Goal: Ask a question

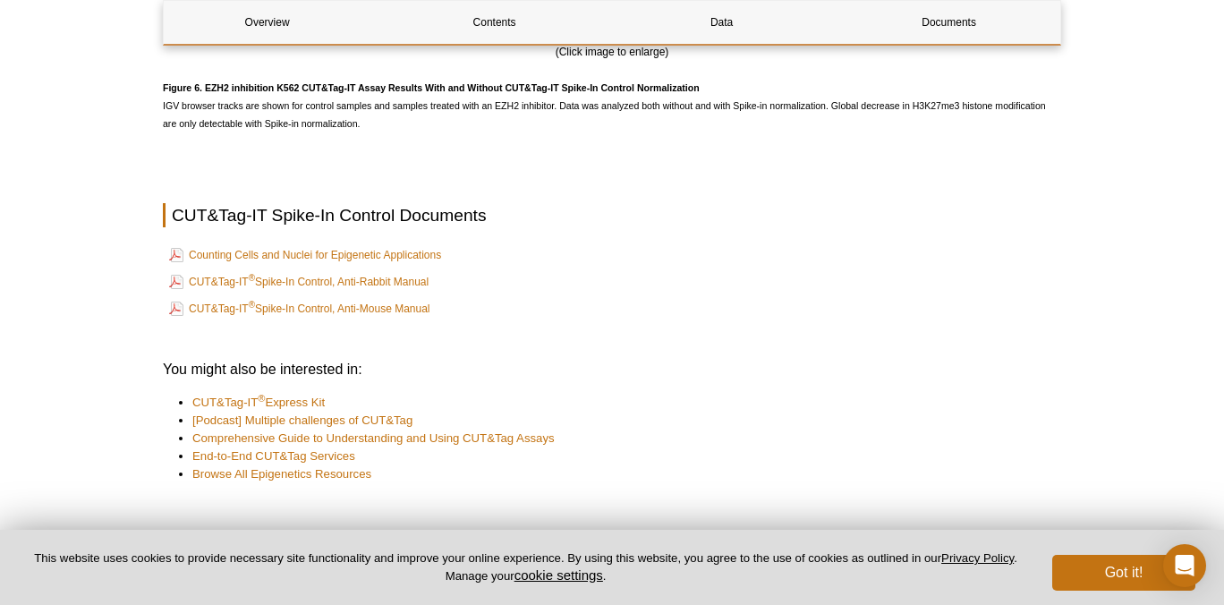
scroll to position [3848, 0]
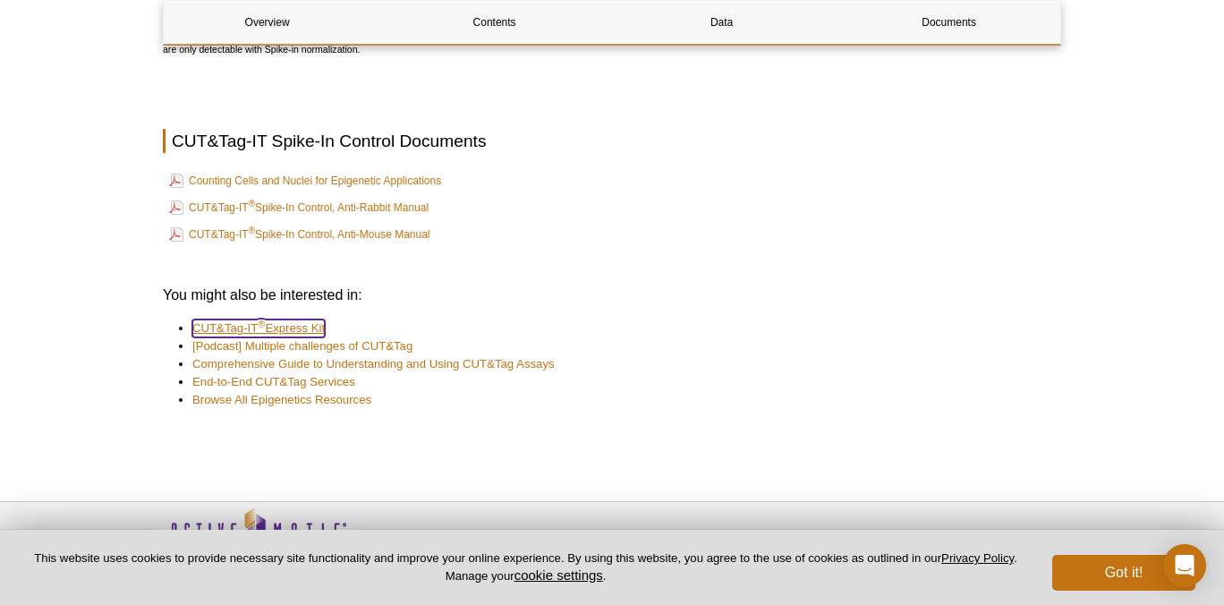
click at [265, 330] on link "CUT&Tag-IT ® Express Kit" at bounding box center [258, 329] width 132 height 18
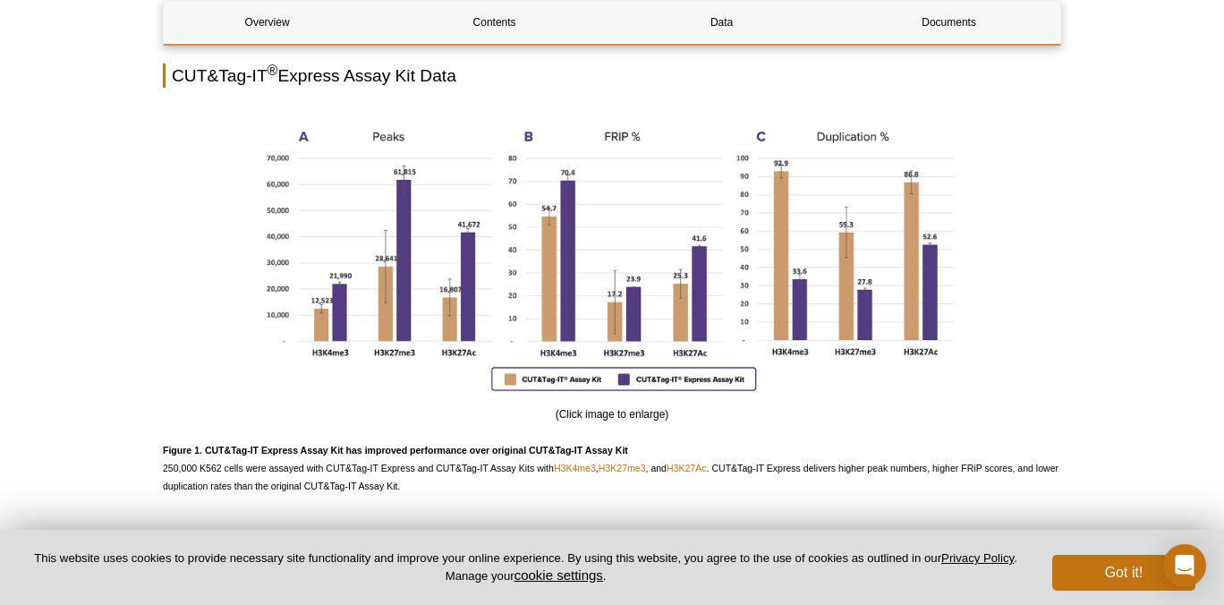
scroll to position [1296, 0]
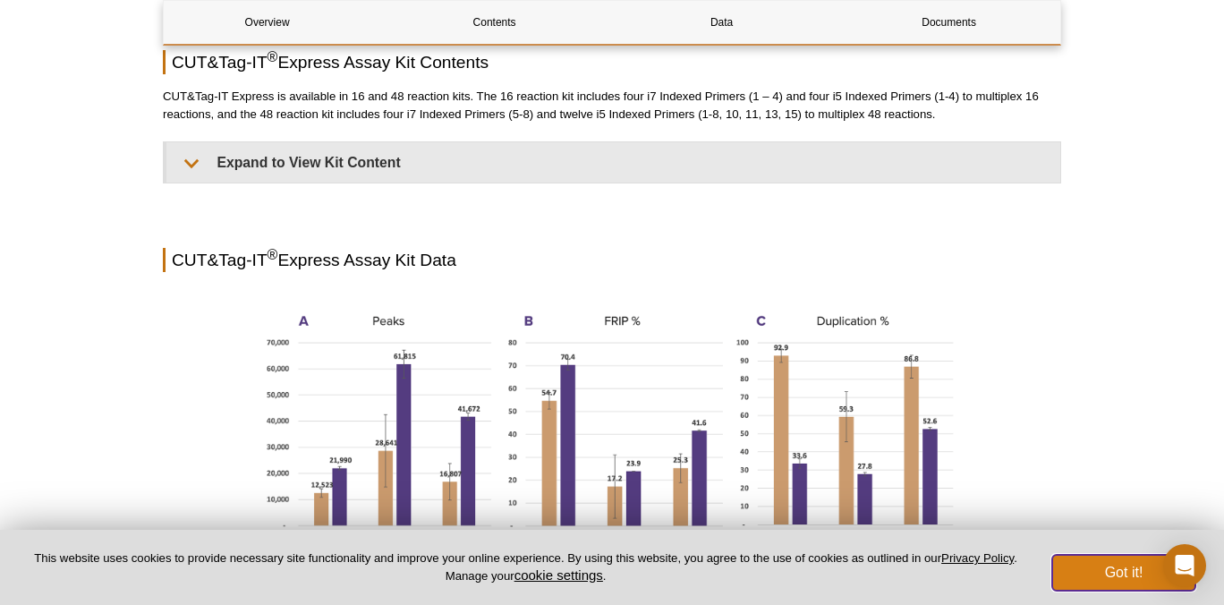
click at [1136, 575] on button "Got it!" at bounding box center [1123, 573] width 143 height 36
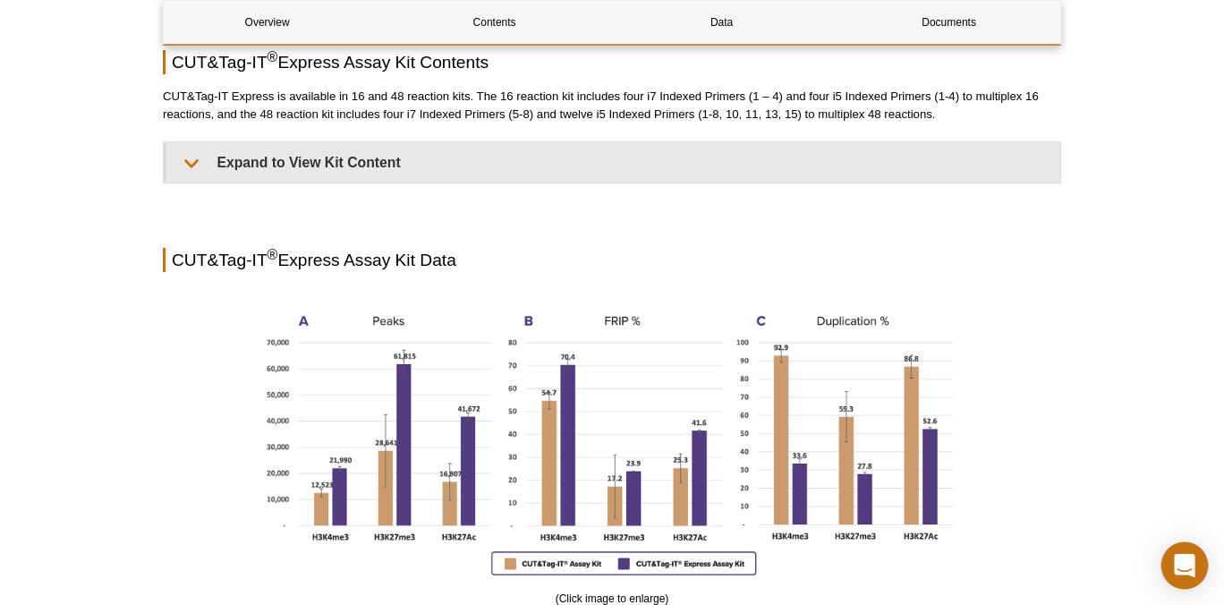
click at [1185, 567] on icon "Open Intercom Messenger" at bounding box center [1184, 565] width 21 height 23
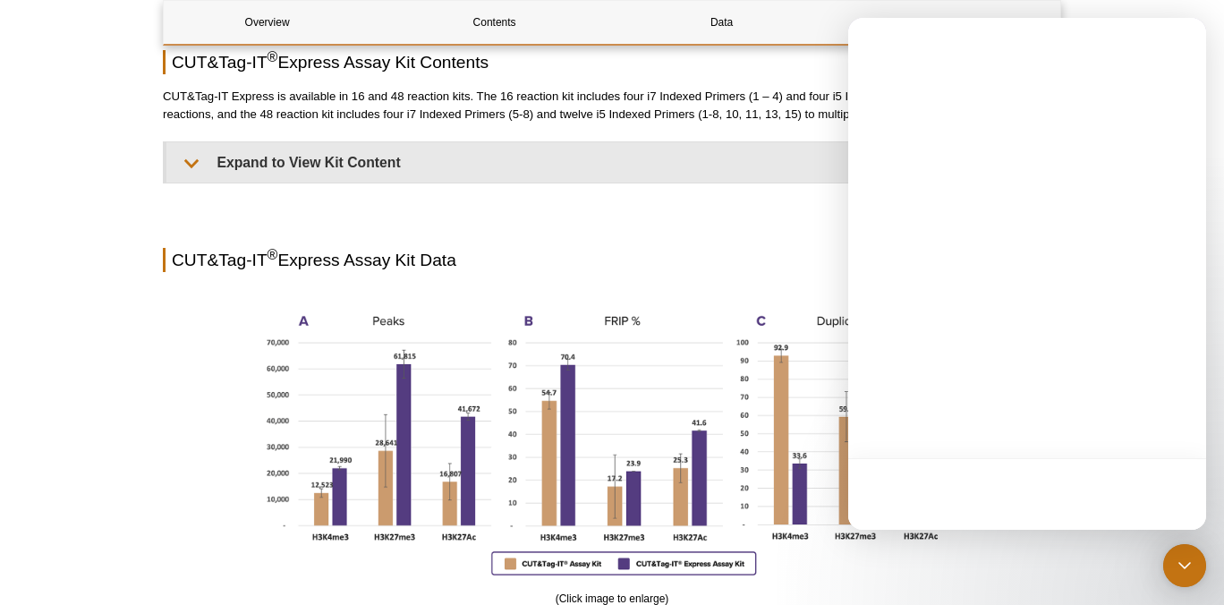
scroll to position [0, 0]
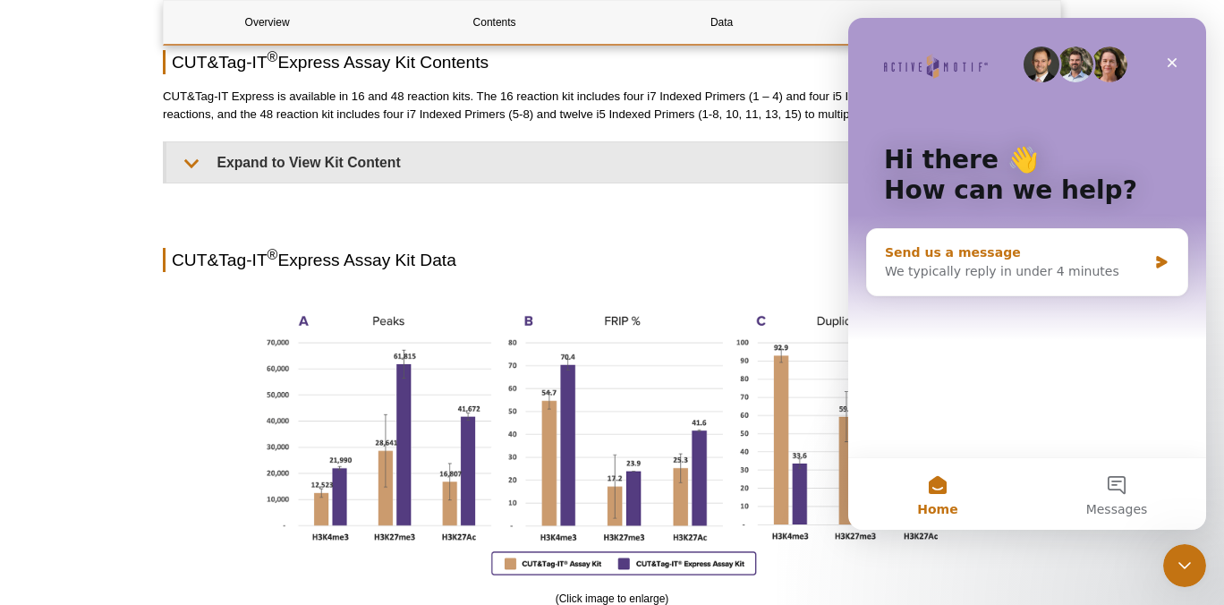
click at [1037, 265] on div "We typically reply in under 4 minutes" at bounding box center [1016, 271] width 262 height 19
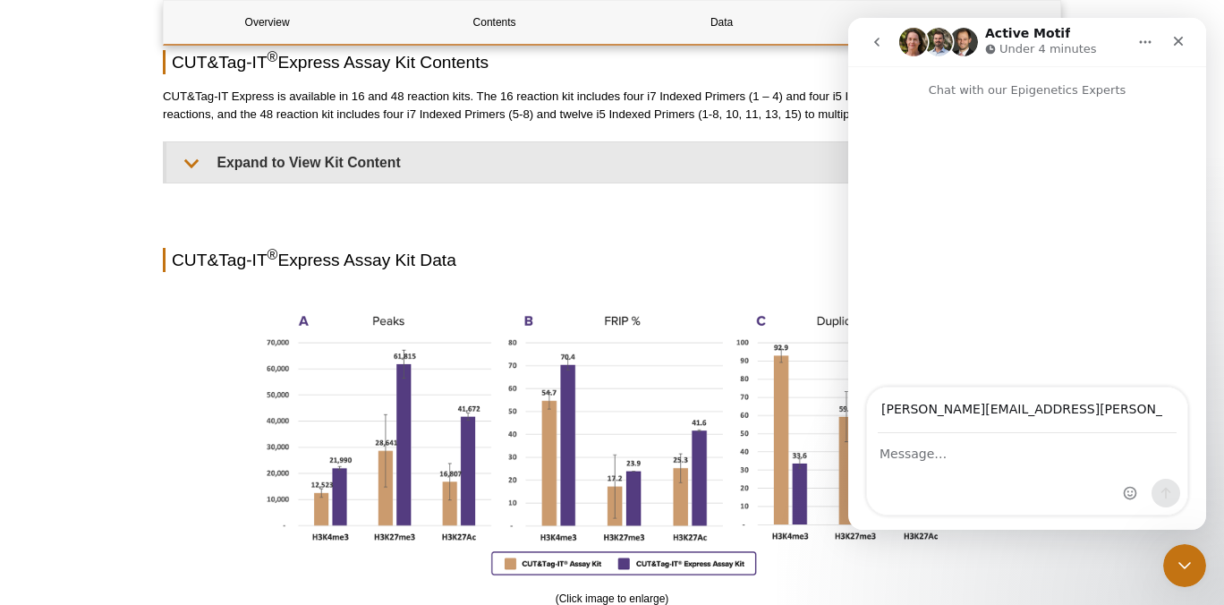
type input "alexandra.swanson@vai.org"
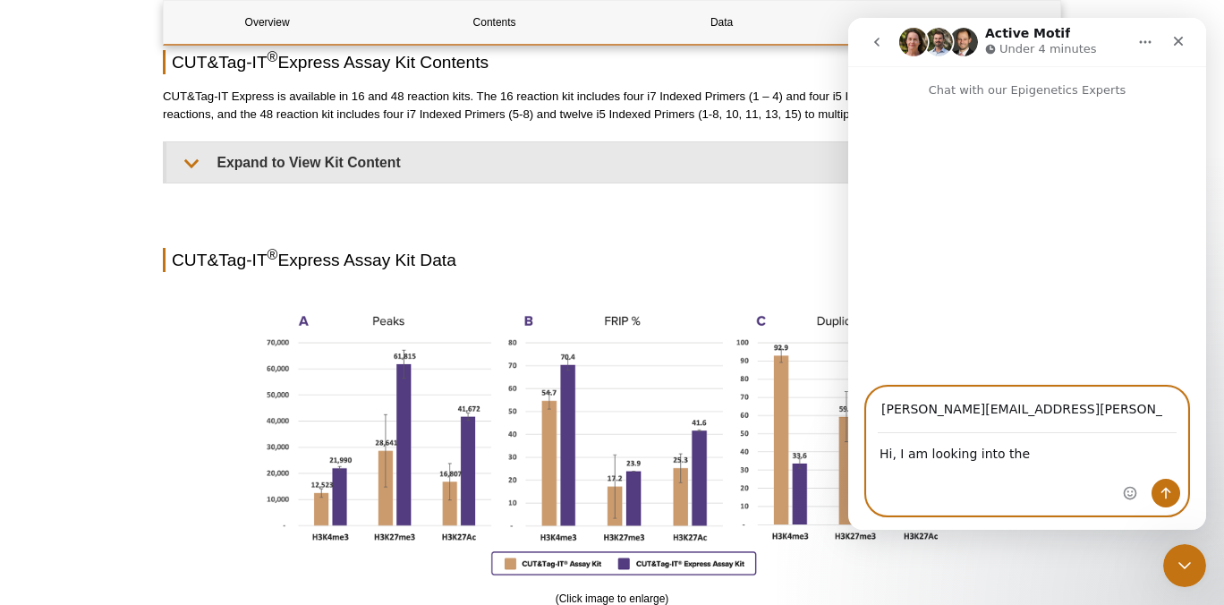
type textarea "Hi, I am looking into the"
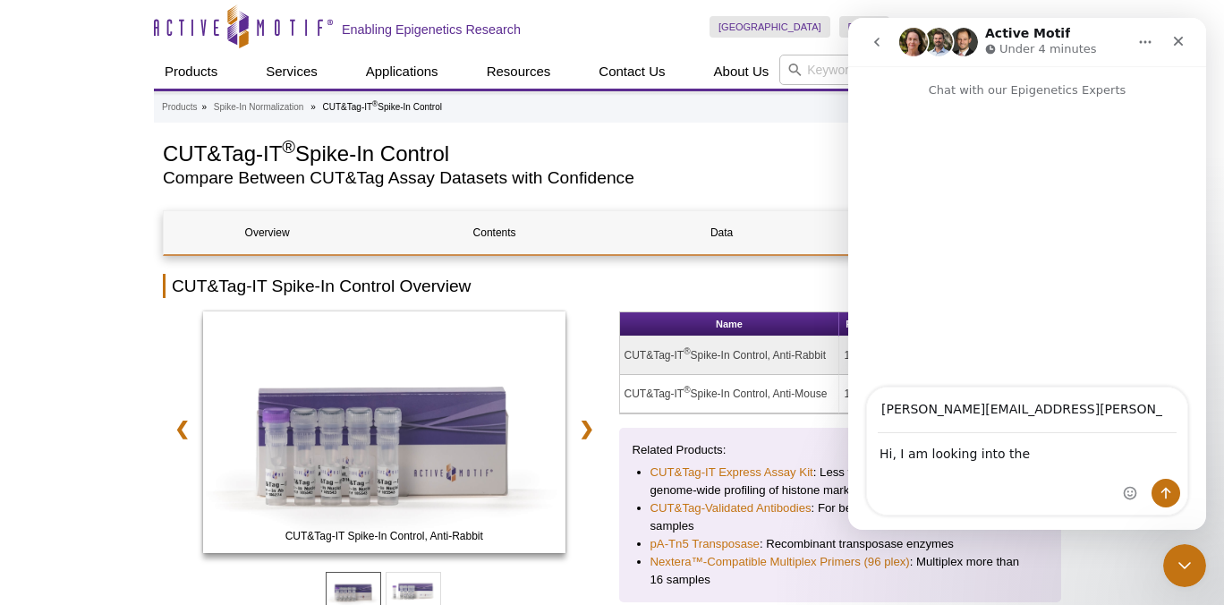
type input "[PERSON_NAME][EMAIL_ADDRESS][PERSON_NAME][DOMAIN_NAME]"
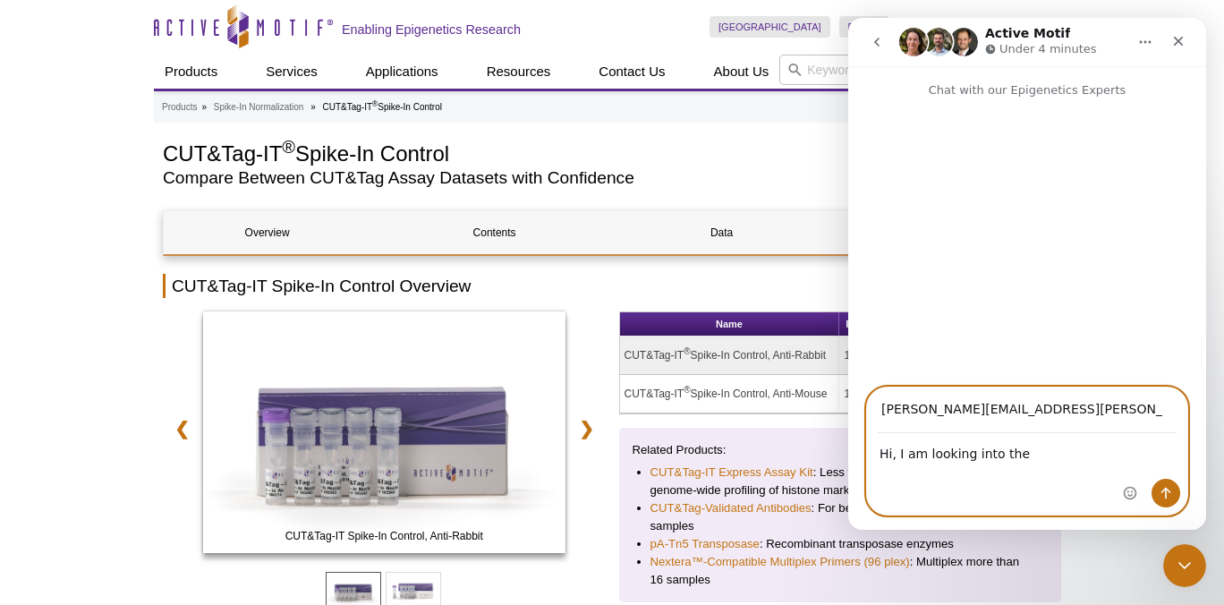
click at [1039, 453] on textarea "Hi, I am looking into the" at bounding box center [1027, 449] width 320 height 30
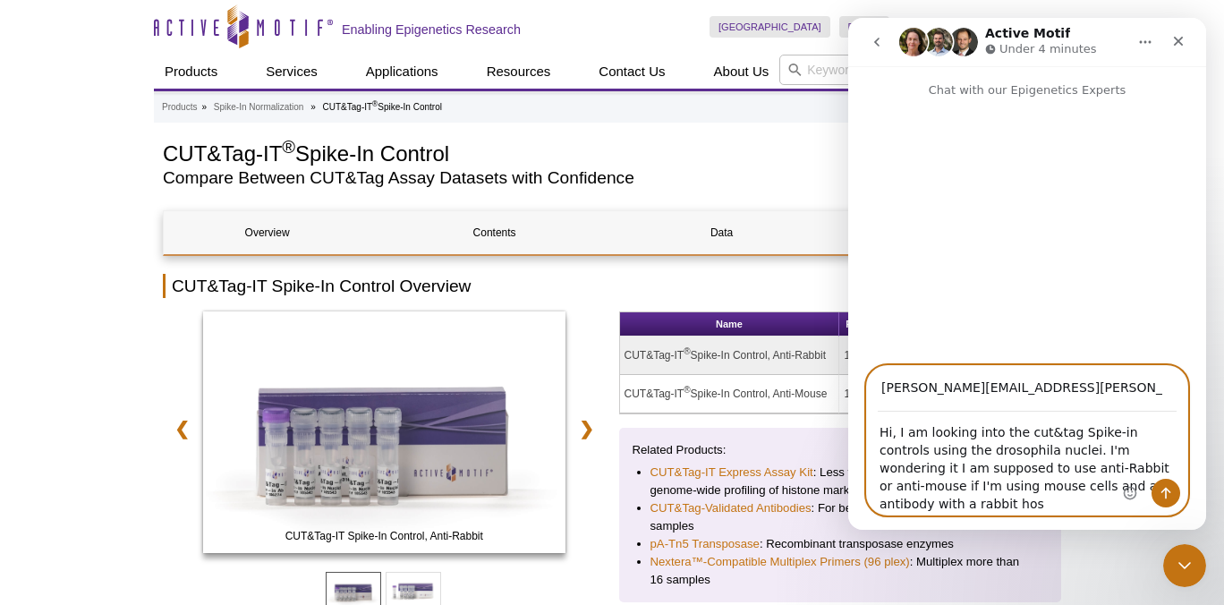
type textarea "Hi, I am looking into the cut&tag Spike-in controls using the drosophila nuclei…"
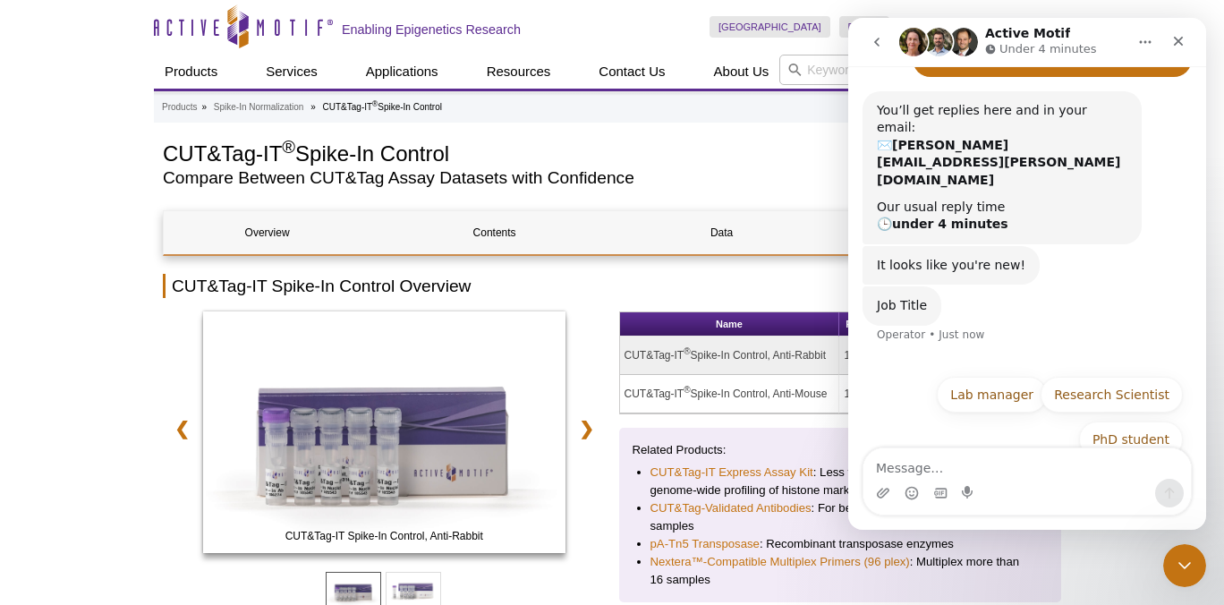
scroll to position [172, 0]
click at [1018, 376] on button "Lab manager" at bounding box center [992, 394] width 110 height 36
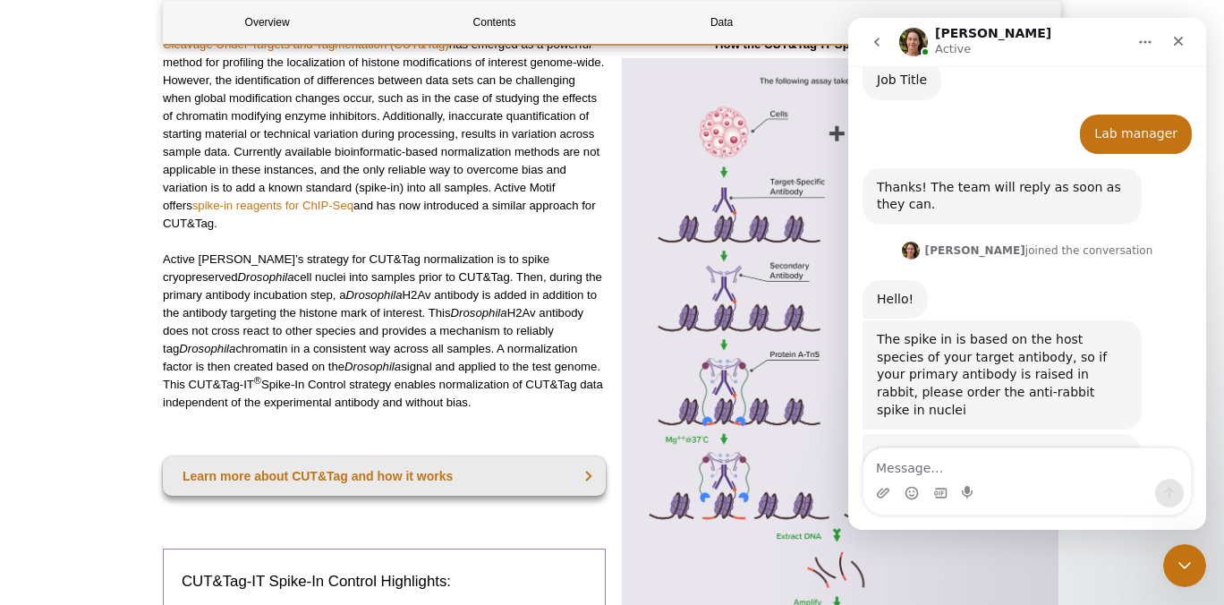
scroll to position [421, 0]
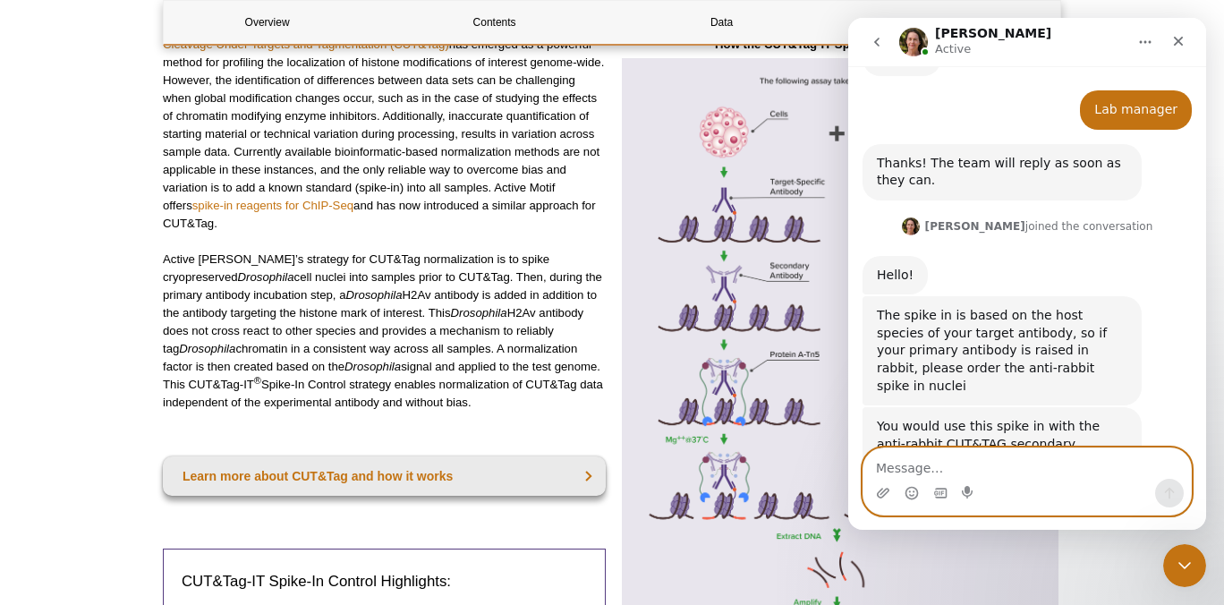
click at [934, 467] on textarea "Message…" at bounding box center [1028, 463] width 328 height 30
type textarea "thank you!"
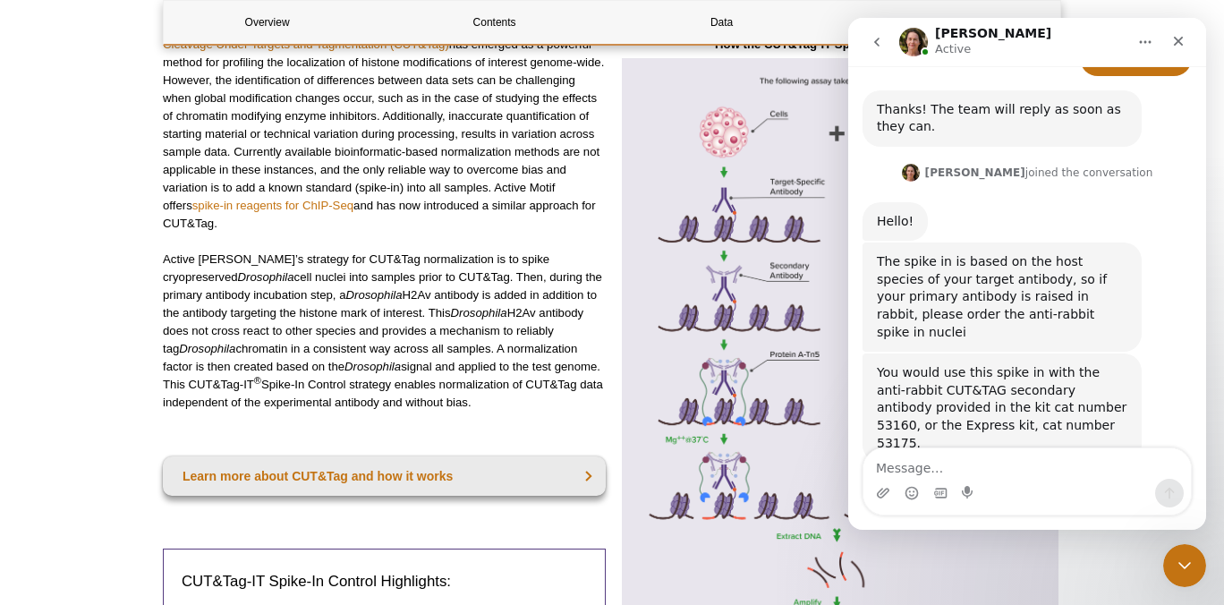
click at [1151, 495] on div "thank you! • Just now" at bounding box center [1027, 525] width 329 height 61
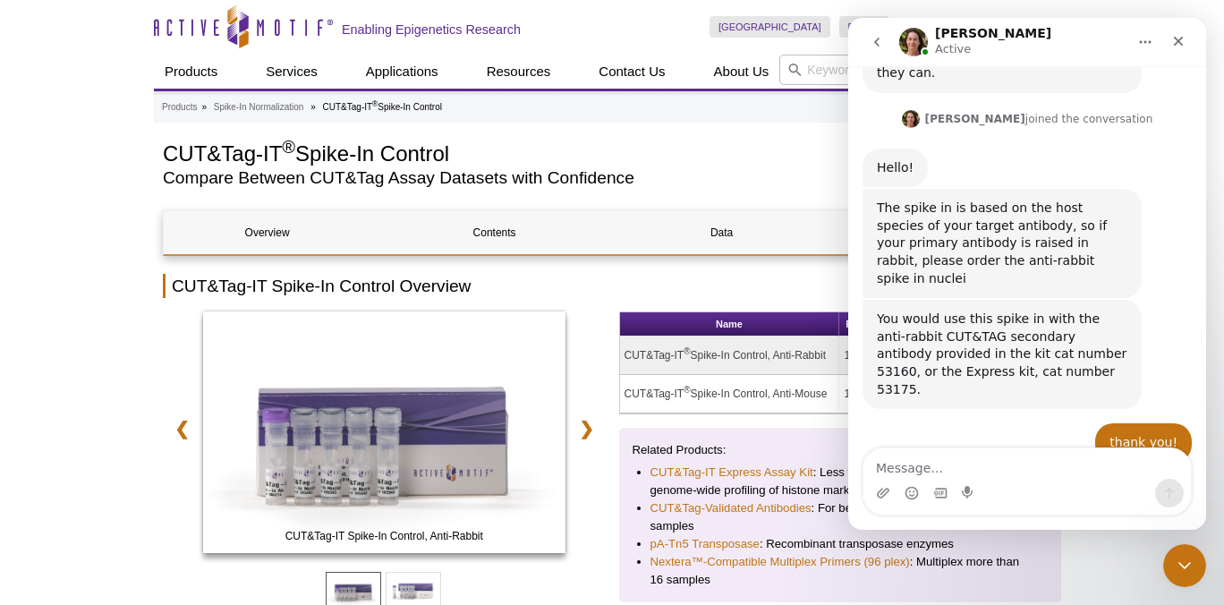
scroll to position [527, 0]
click at [1175, 46] on icon "Close" at bounding box center [1179, 41] width 14 height 14
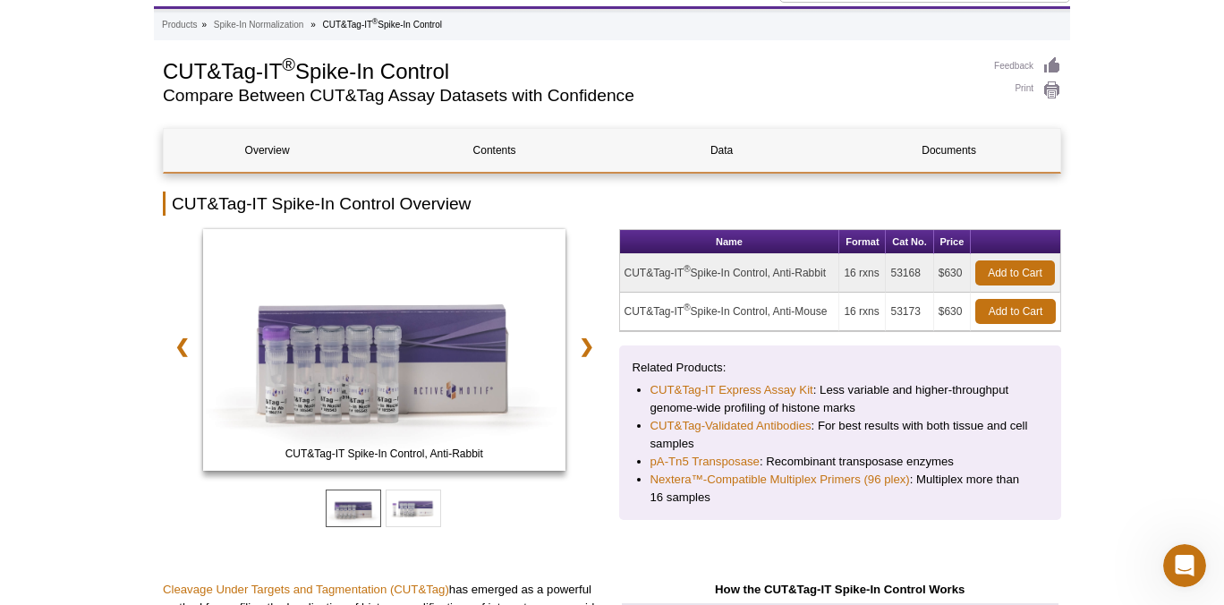
scroll to position [179, 0]
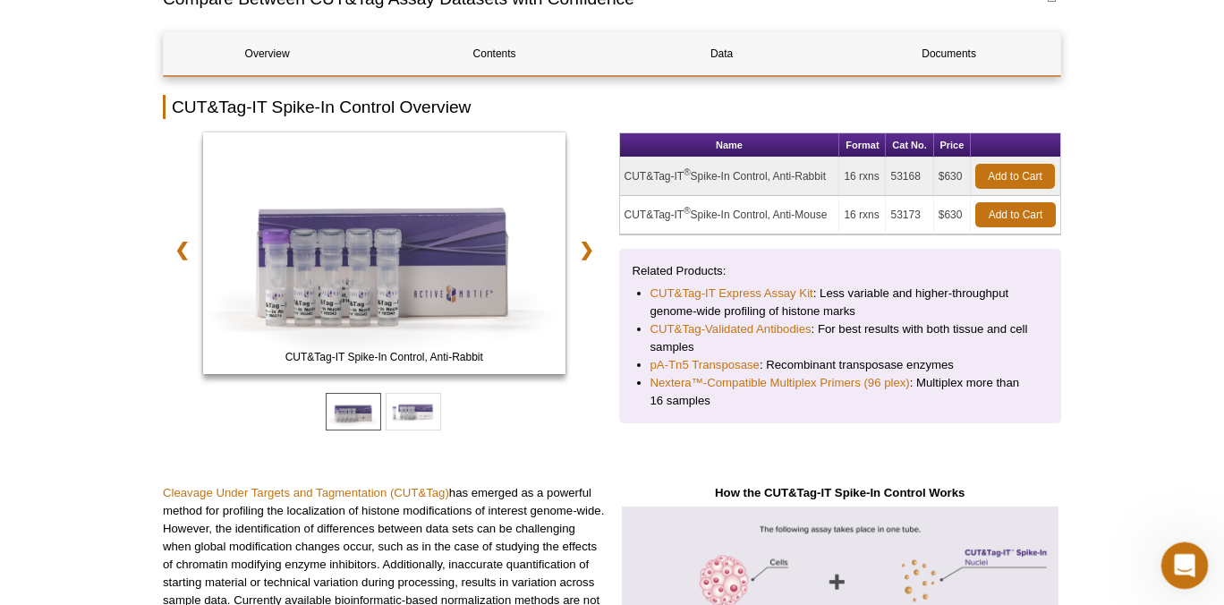
click at [1179, 563] on icon "Open Intercom Messenger" at bounding box center [1183, 564] width 30 height 30
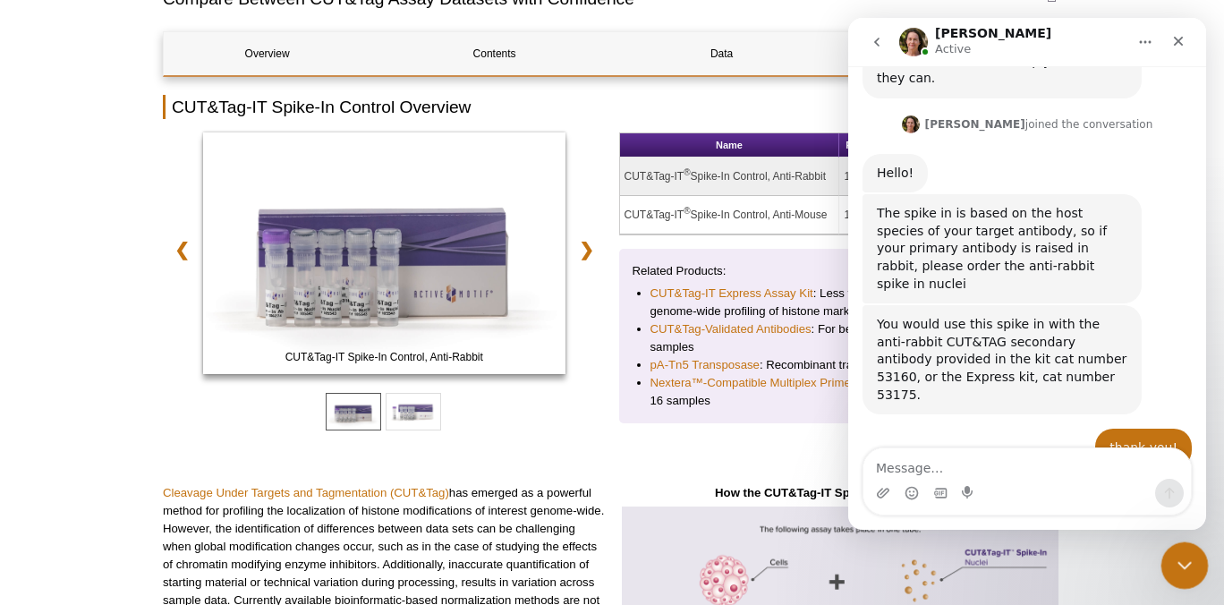
scroll to position [527, 0]
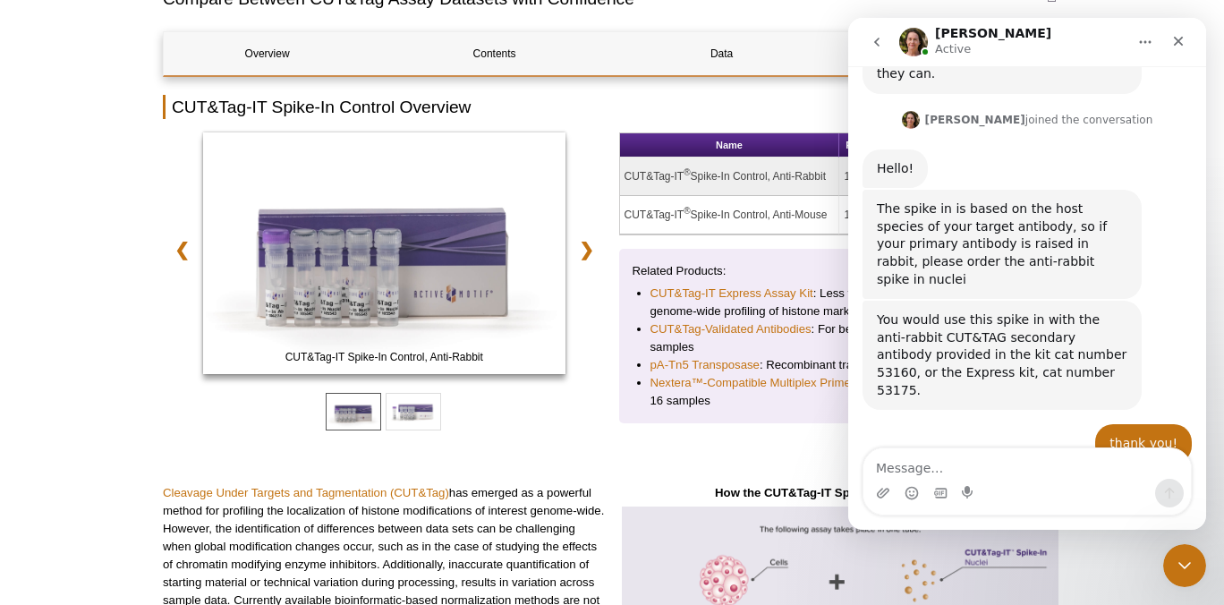
click at [621, 418] on div "Related Products: CUT&Tag-IT Express Assay Kit : Less variable and higher-throu…" at bounding box center [840, 336] width 443 height 175
click at [1187, 47] on div "Close" at bounding box center [1179, 41] width 32 height 32
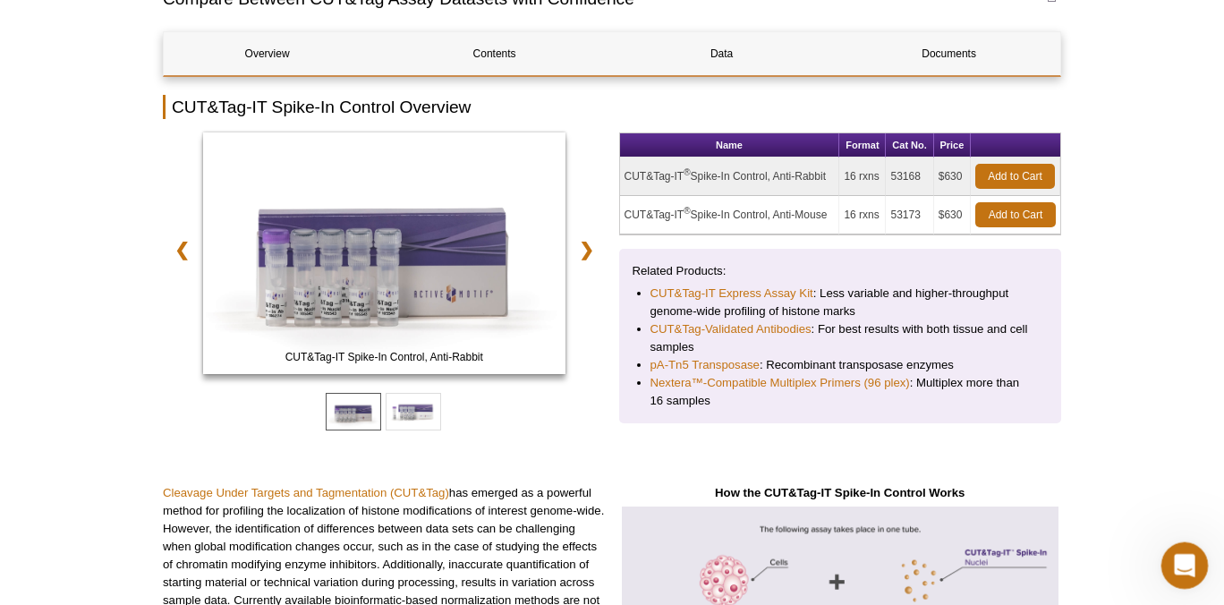
click at [1181, 562] on icon "Open Intercom Messenger" at bounding box center [1183, 564] width 30 height 30
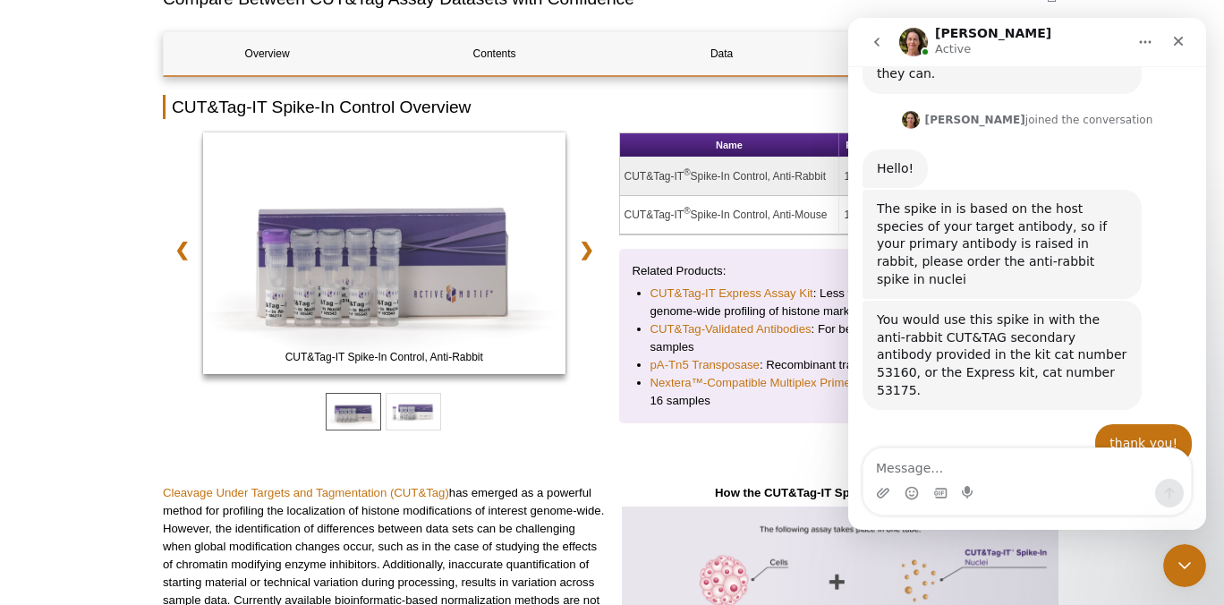
click at [1173, 44] on icon "Close" at bounding box center [1179, 41] width 14 height 14
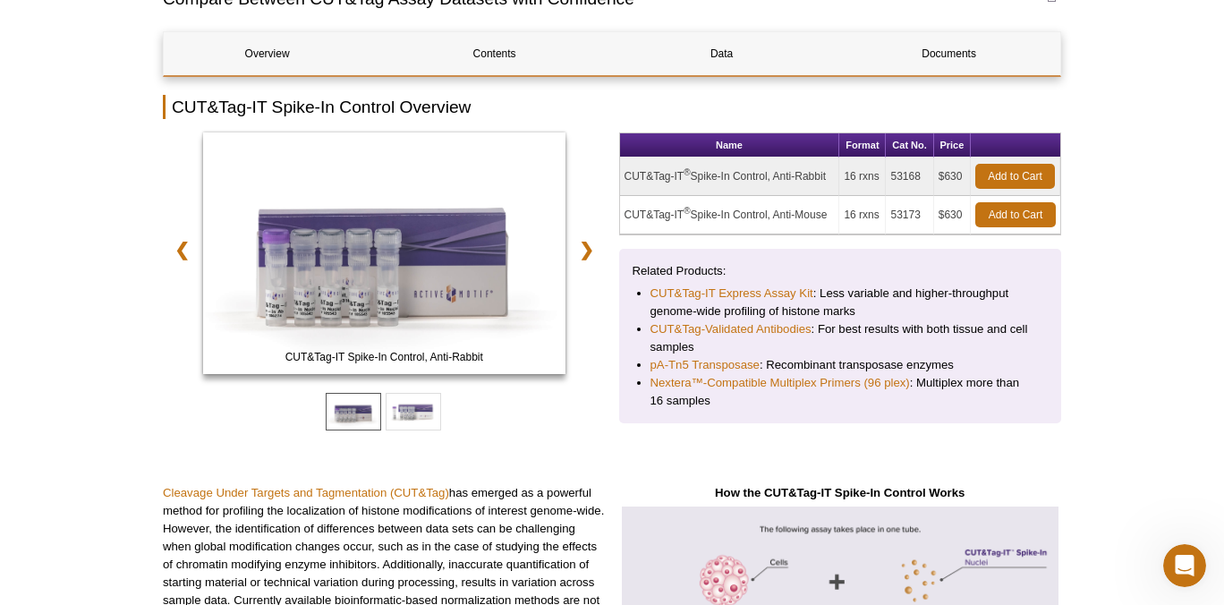
drag, startPoint x: 831, startPoint y: 175, endPoint x: 621, endPoint y: 166, distance: 209.6
click at [621, 167] on td "CUT&Tag-IT ® Spike-In Control, Anti-Rabbit" at bounding box center [730, 177] width 220 height 38
copy td "CUT&Tag-IT ® Spike-In Control, Anti-Rabbit"
drag, startPoint x: 923, startPoint y: 173, endPoint x: 891, endPoint y: 178, distance: 31.8
click at [891, 178] on td "53168" at bounding box center [909, 177] width 47 height 38
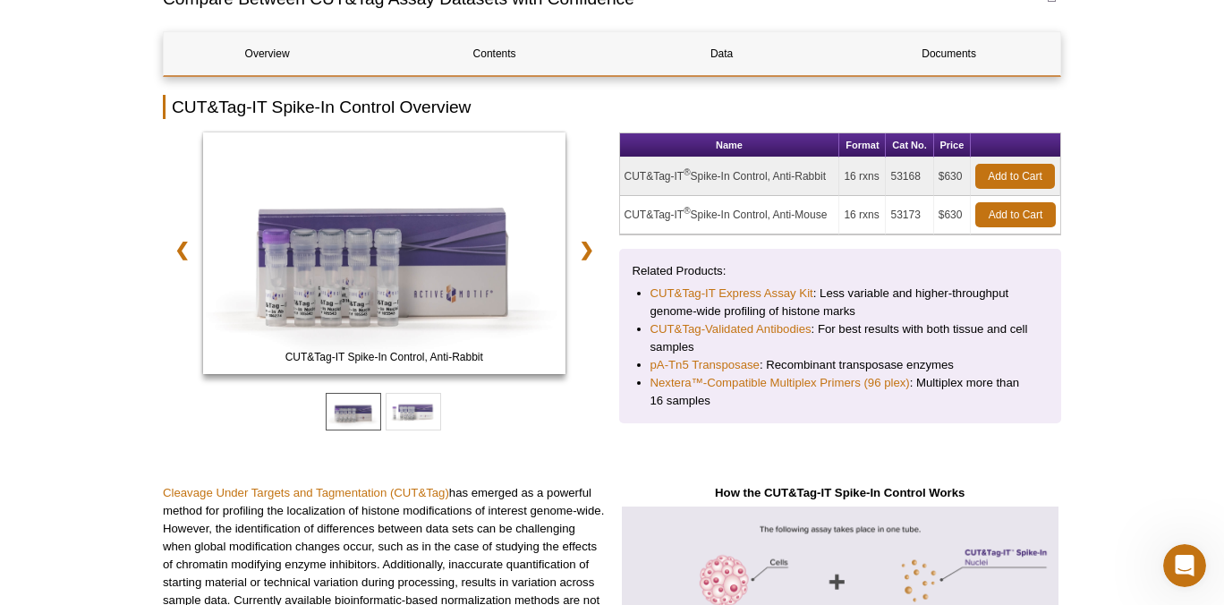
copy td "53168"
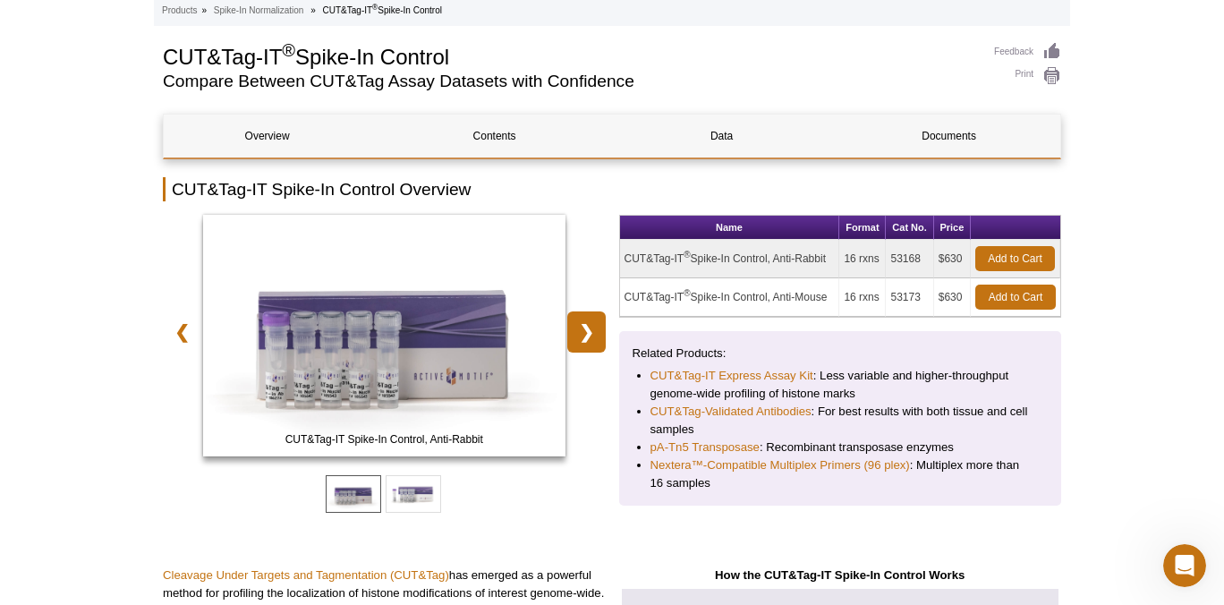
scroll to position [0, 0]
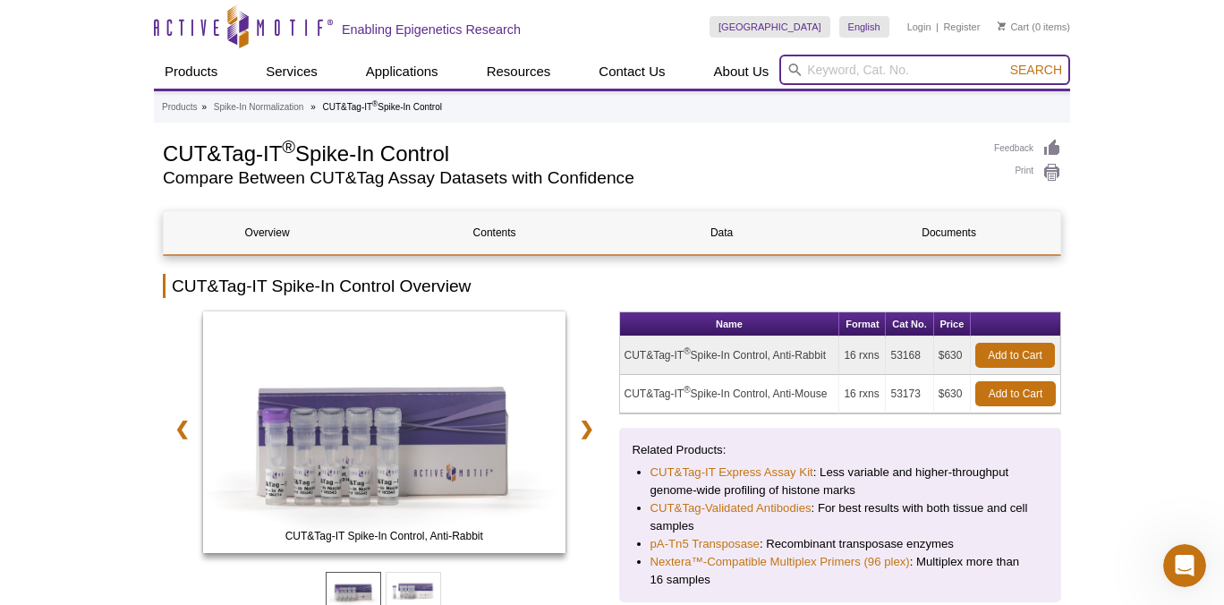
click at [865, 66] on input "search" at bounding box center [925, 70] width 291 height 30
type input "53160 – CUT&Tag-IT Assay Kit - Anti-Rabbit"
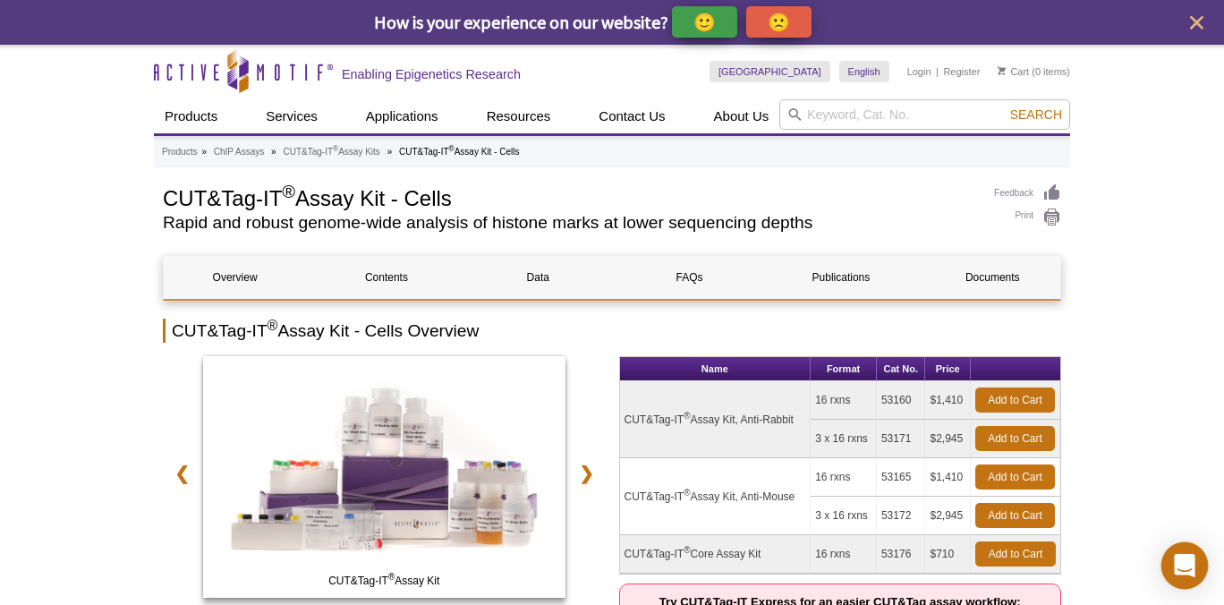
click at [1196, 558] on div "Open Intercom Messenger" at bounding box center [1185, 565] width 47 height 47
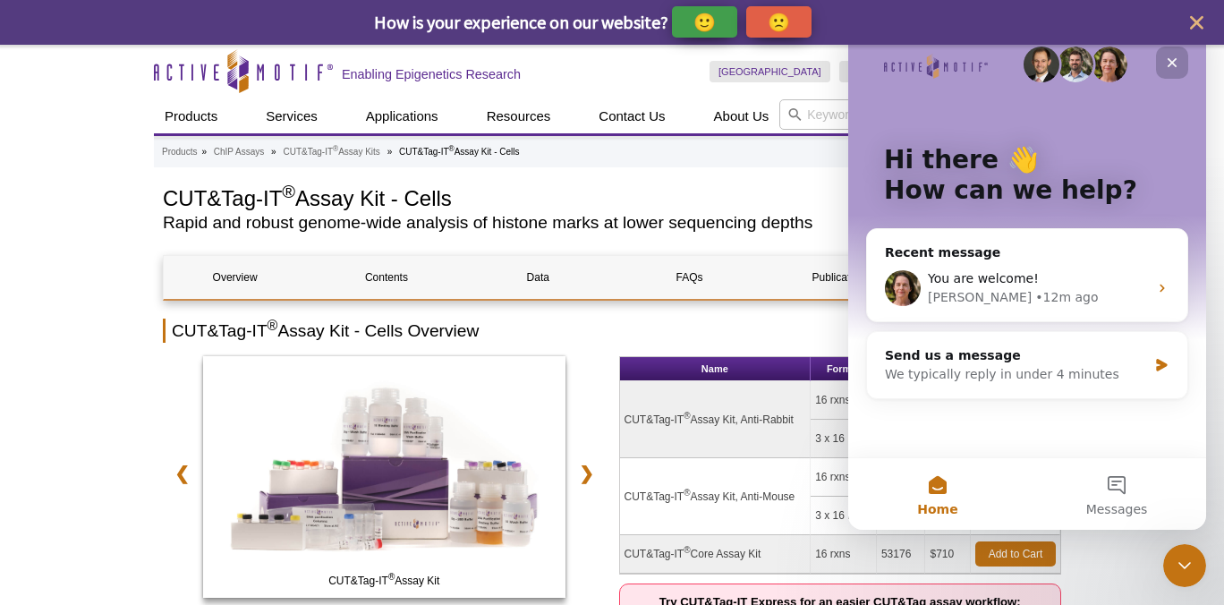
click at [1168, 62] on icon "Close" at bounding box center [1172, 62] width 14 height 14
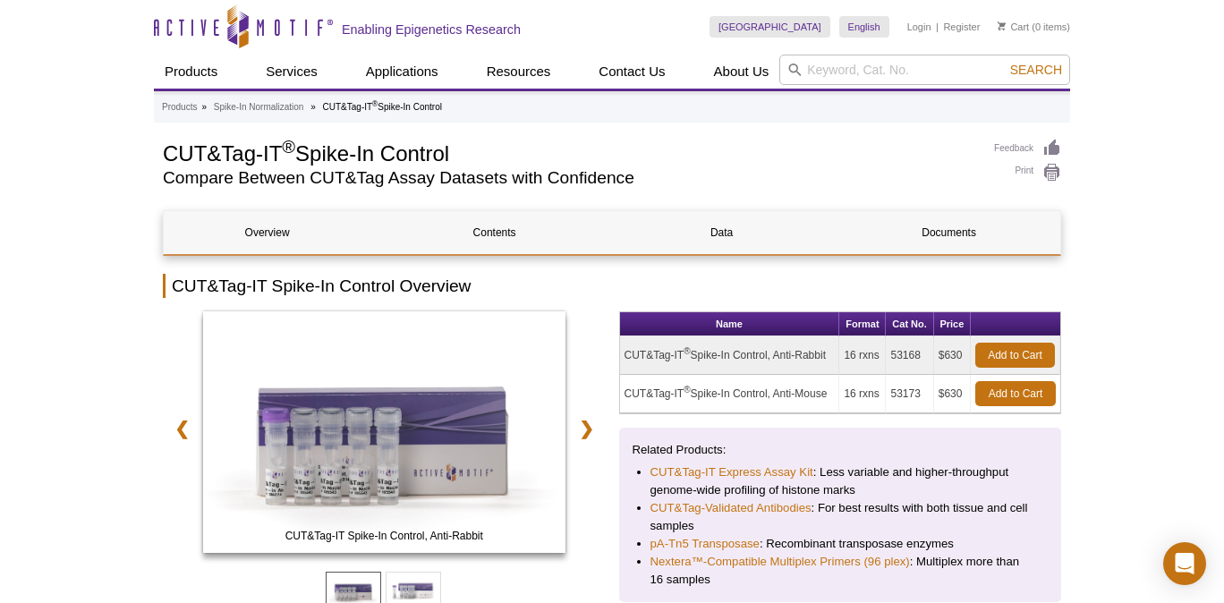
drag, startPoint x: 923, startPoint y: 354, endPoint x: 893, endPoint y: 354, distance: 29.5
click at [893, 354] on td "53168" at bounding box center [909, 356] width 47 height 38
copy td "53168"
